Goal: Navigation & Orientation: Find specific page/section

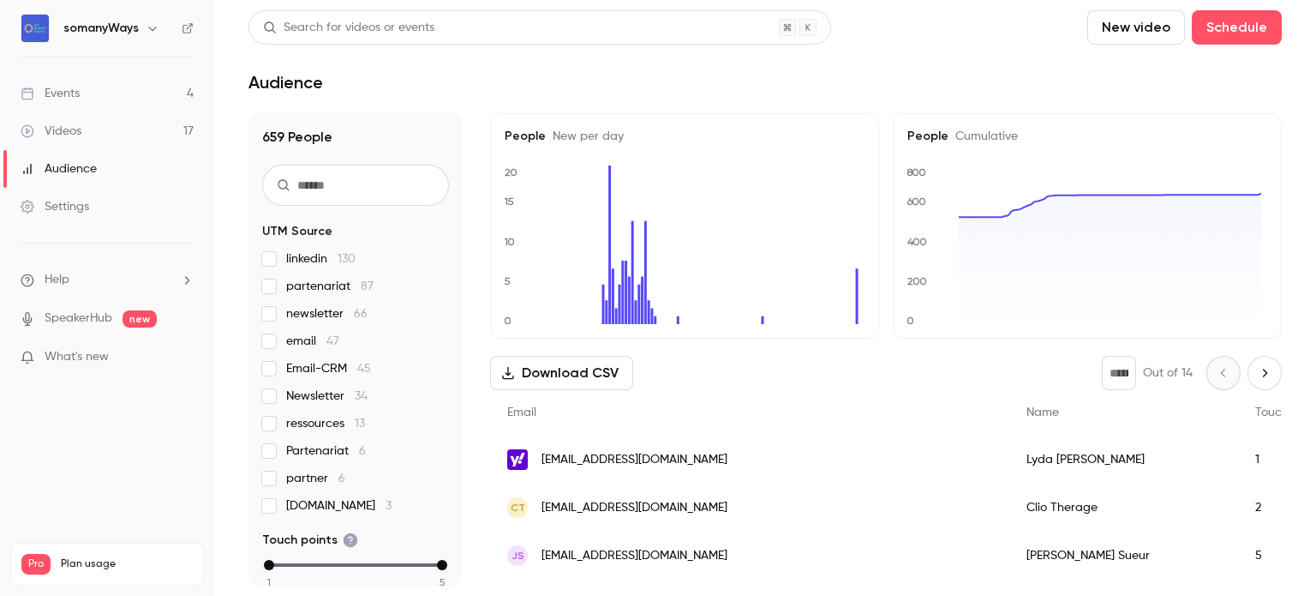
click at [78, 97] on div "Events" at bounding box center [50, 93] width 59 height 17
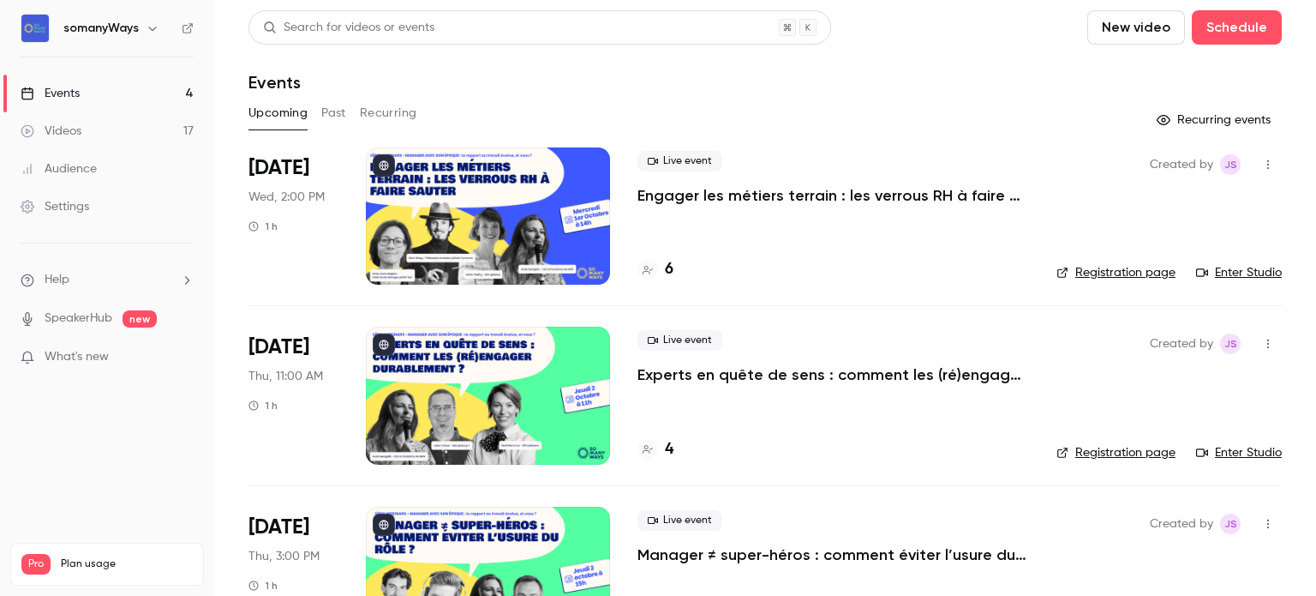
click at [111, 32] on h6 "somanyWays" at bounding box center [100, 28] width 75 height 17
click at [142, 32] on button "button" at bounding box center [152, 28] width 21 height 21
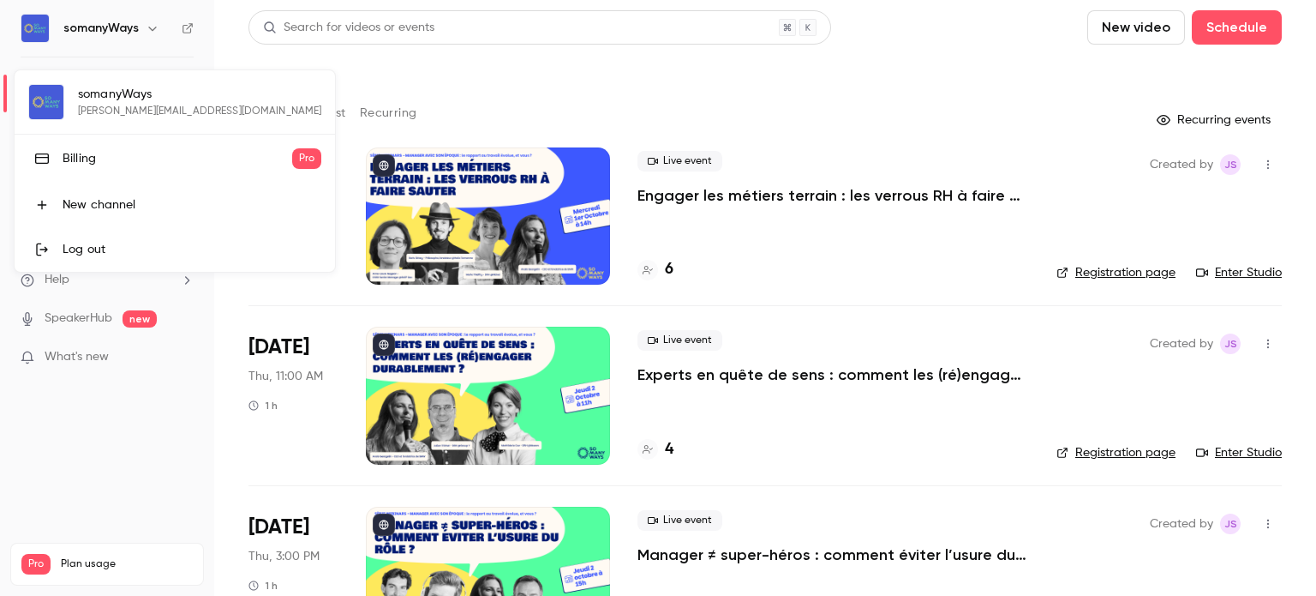
click at [113, 408] on div at bounding box center [658, 298] width 1316 height 596
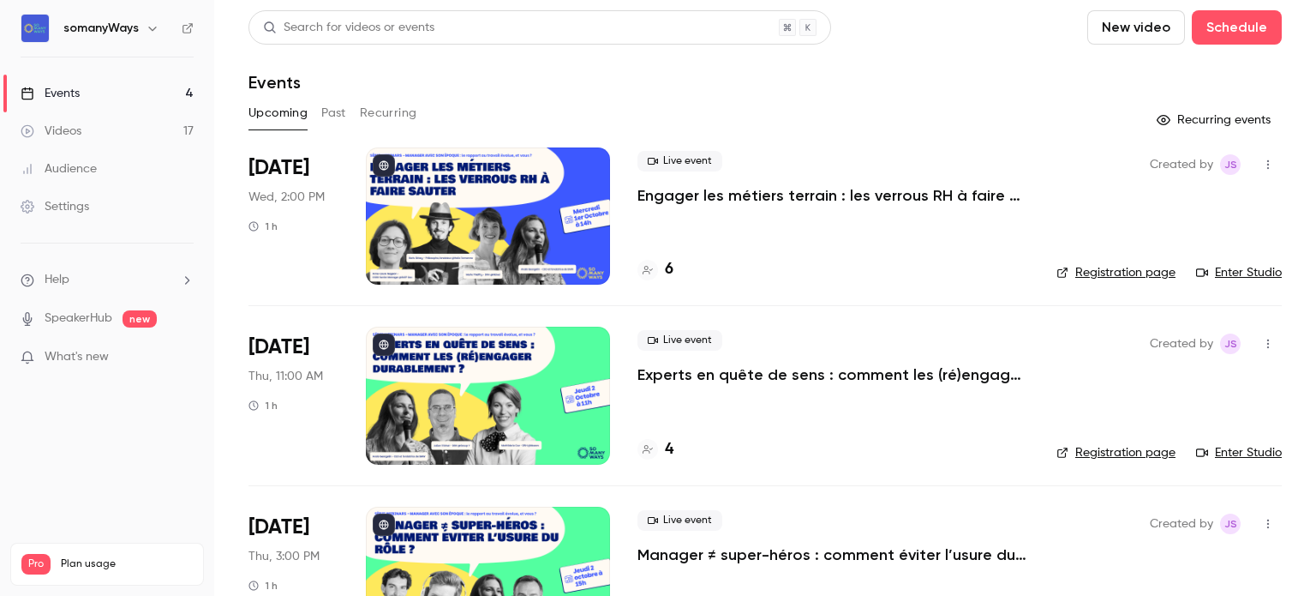
click at [186, 30] on icon at bounding box center [188, 28] width 12 height 12
